Goal: Task Accomplishment & Management: Manage account settings

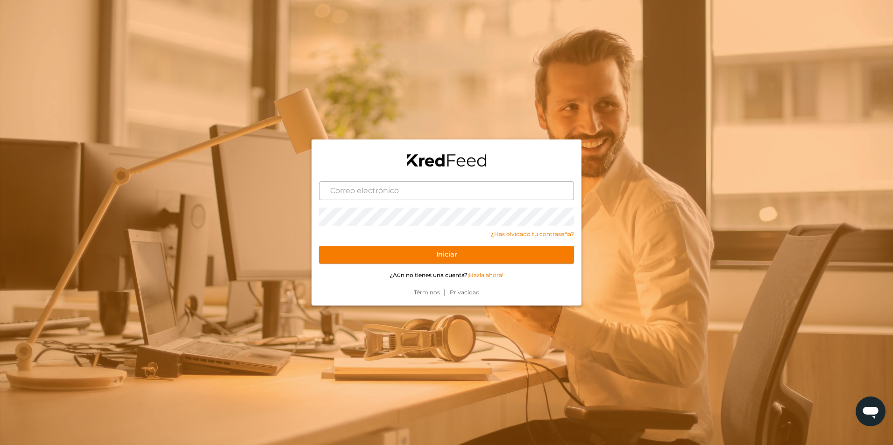
click at [415, 187] on input "text" at bounding box center [446, 191] width 255 height 19
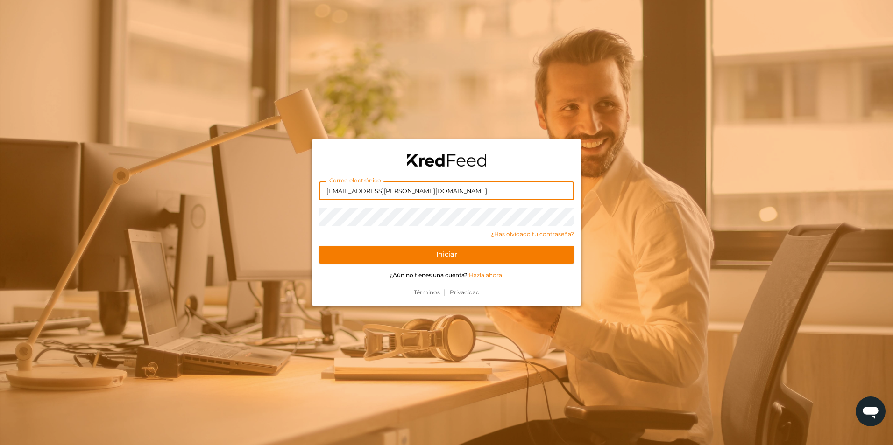
type input "[EMAIL_ADDRESS][PERSON_NAME][DOMAIN_NAME]"
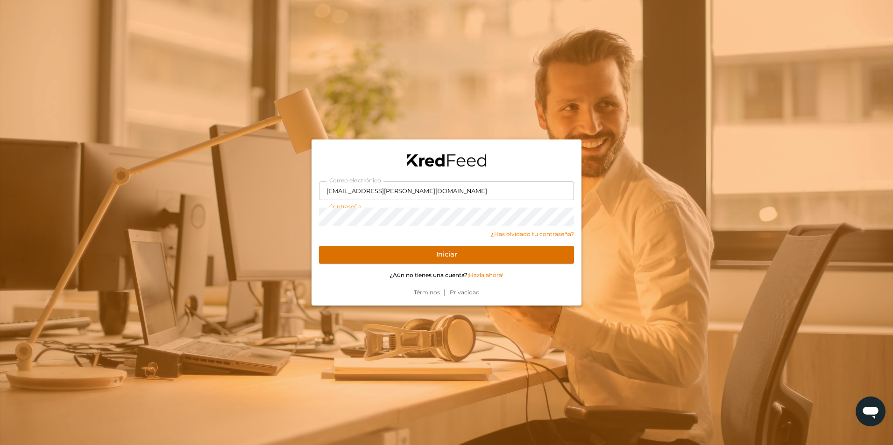
click at [566, 260] on button "Iniciar" at bounding box center [446, 255] width 255 height 18
